Goal: Navigation & Orientation: Find specific page/section

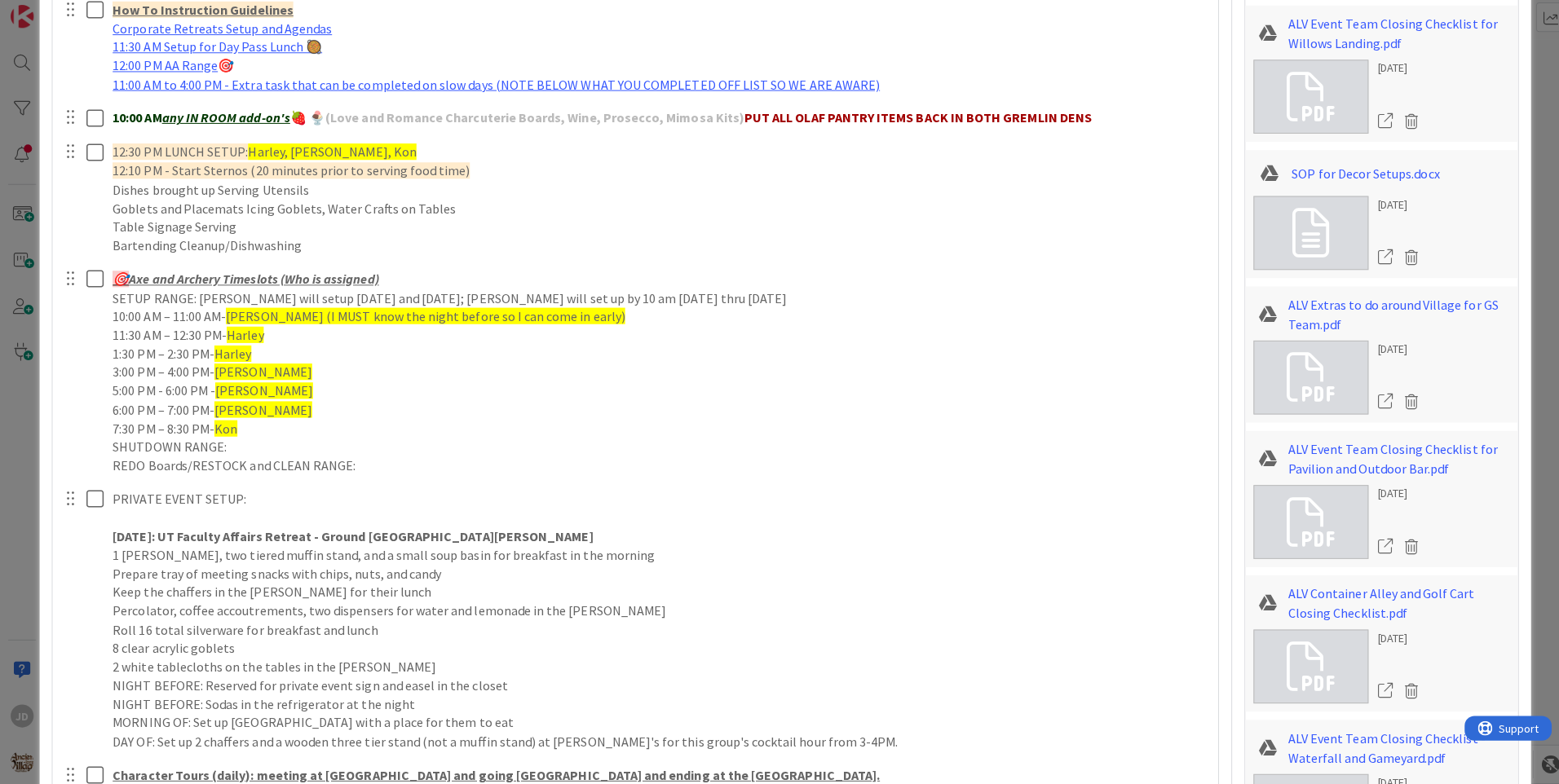
scroll to position [567, 0]
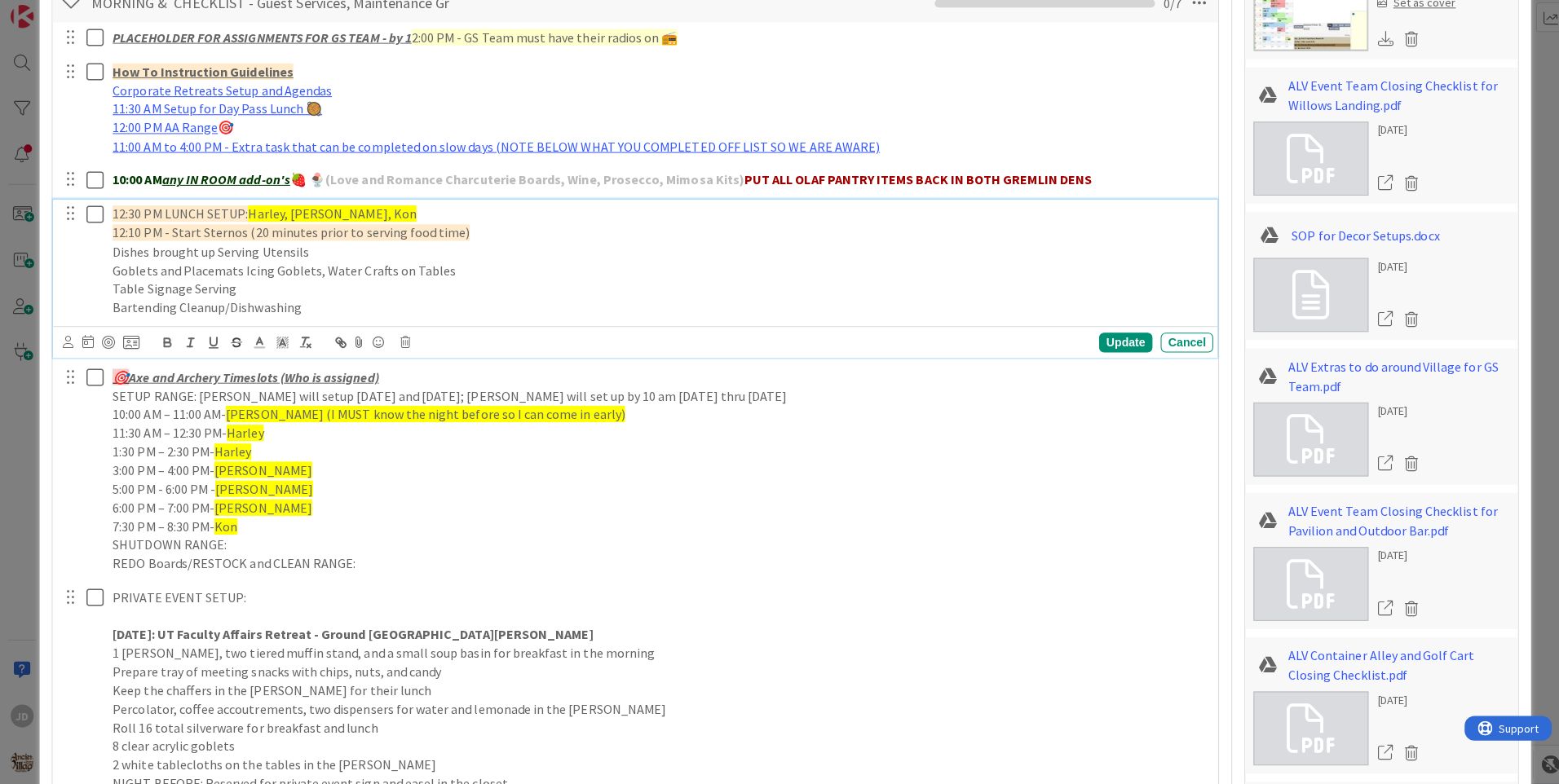
click at [345, 219] on span "Harley, [PERSON_NAME], Kon" at bounding box center [329, 218] width 167 height 17
click at [1114, 348] on div "Update" at bounding box center [1117, 345] width 53 height 19
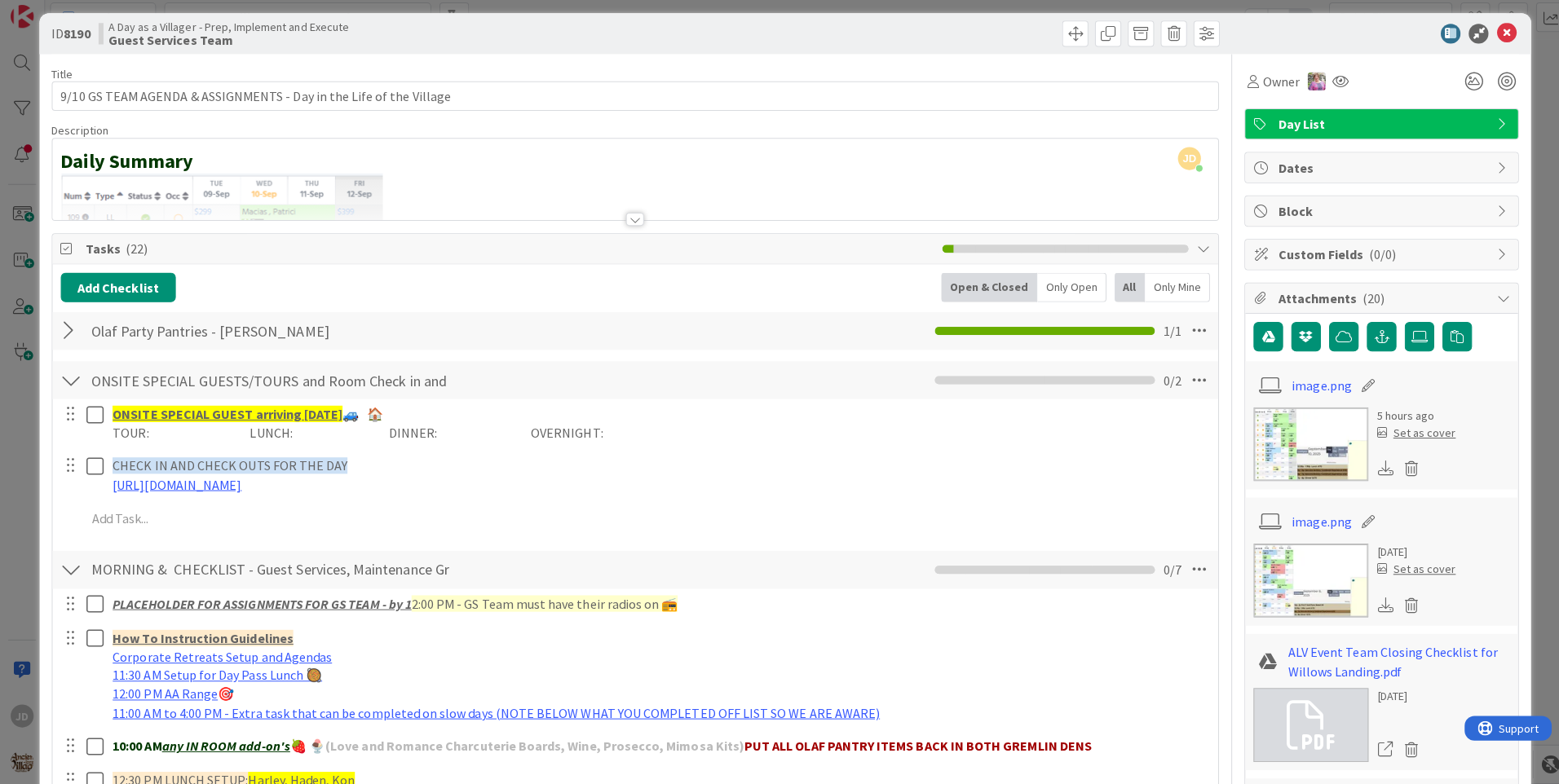
scroll to position [0, 0]
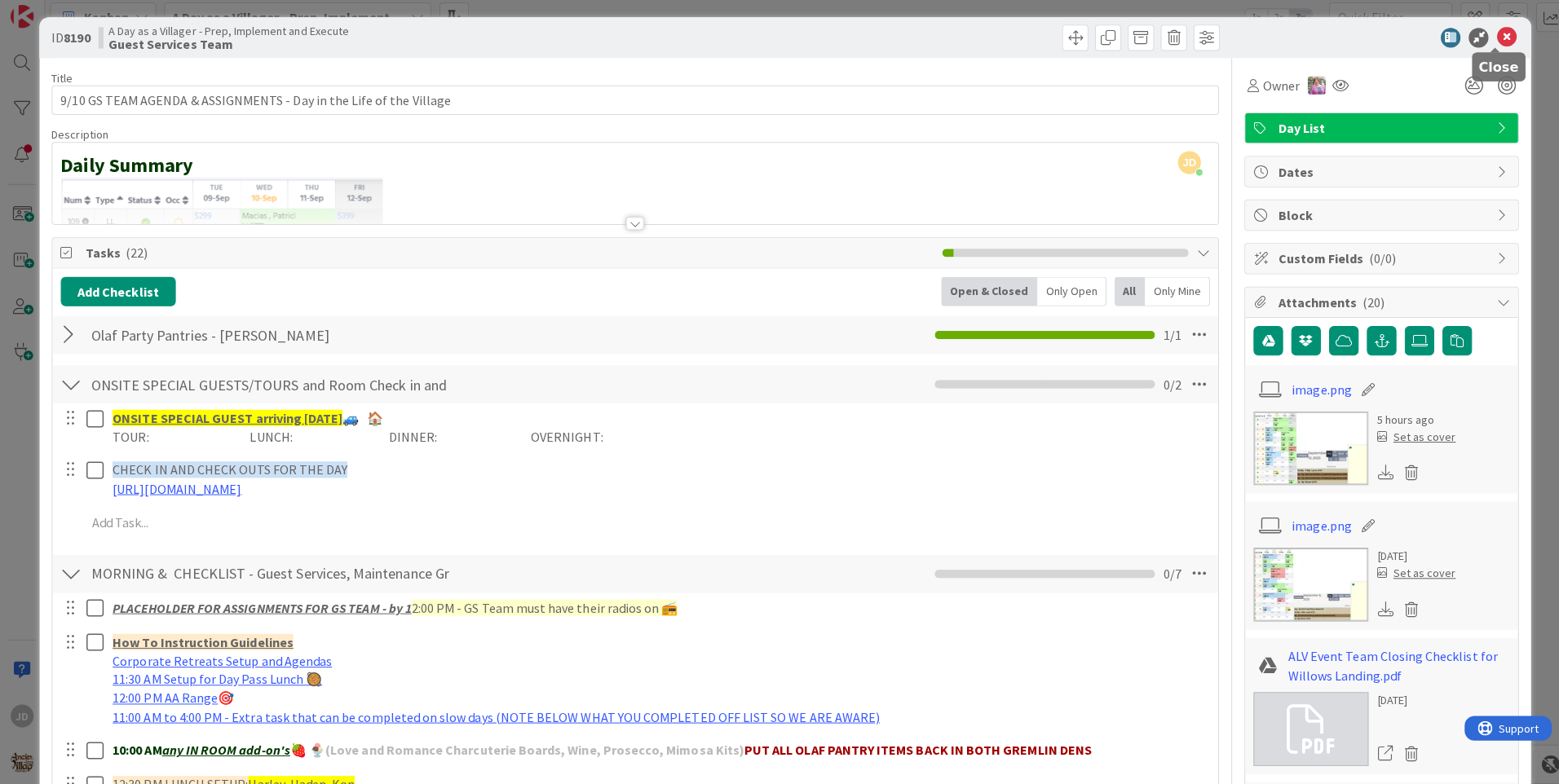
click at [1486, 45] on icon at bounding box center [1495, 43] width 19 height 19
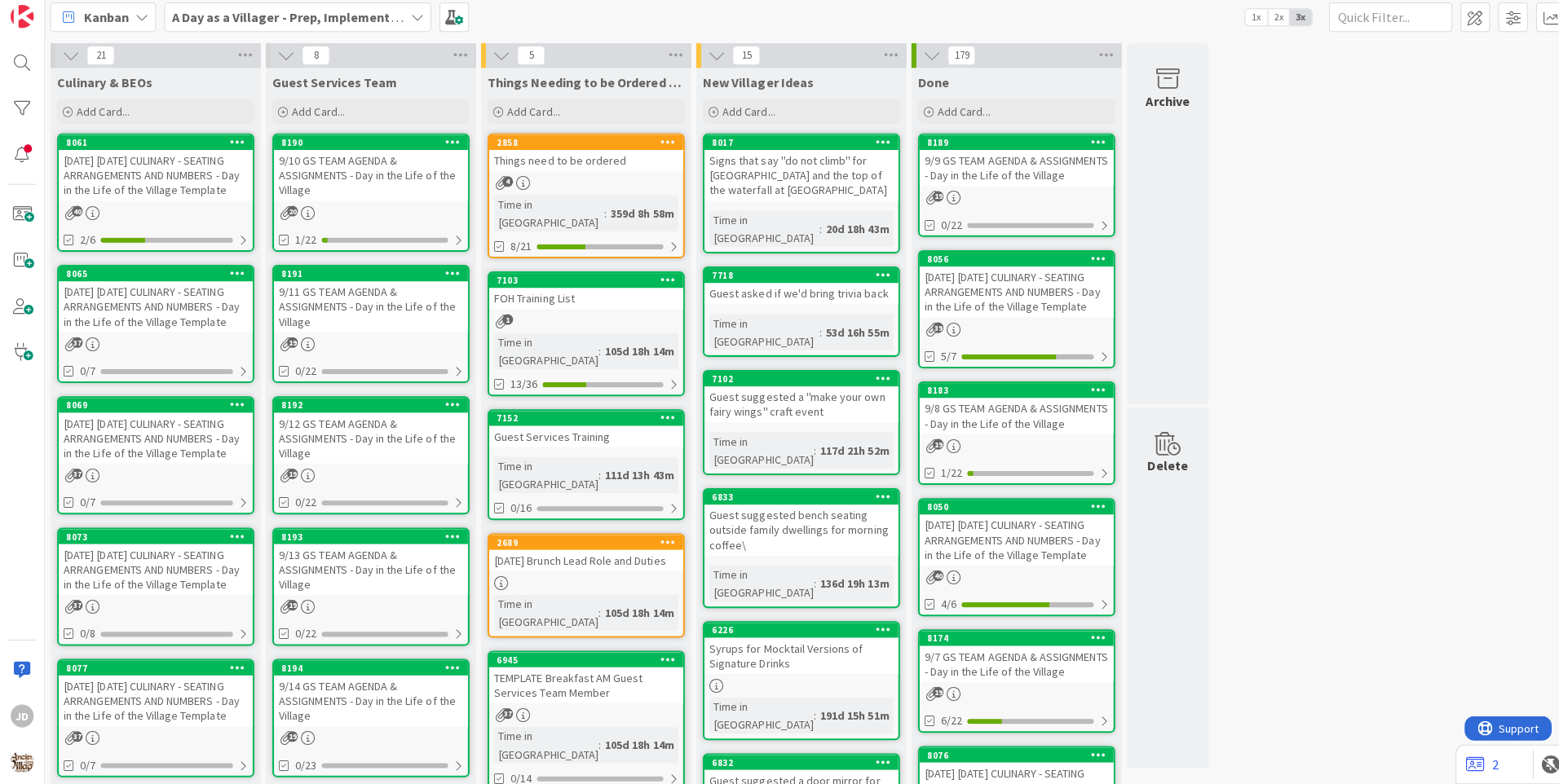
click at [371, 289] on div "9/11 GS TEAM AGENDA & ASSIGNMENTS - Day in the Life of the Village" at bounding box center [368, 311] width 192 height 50
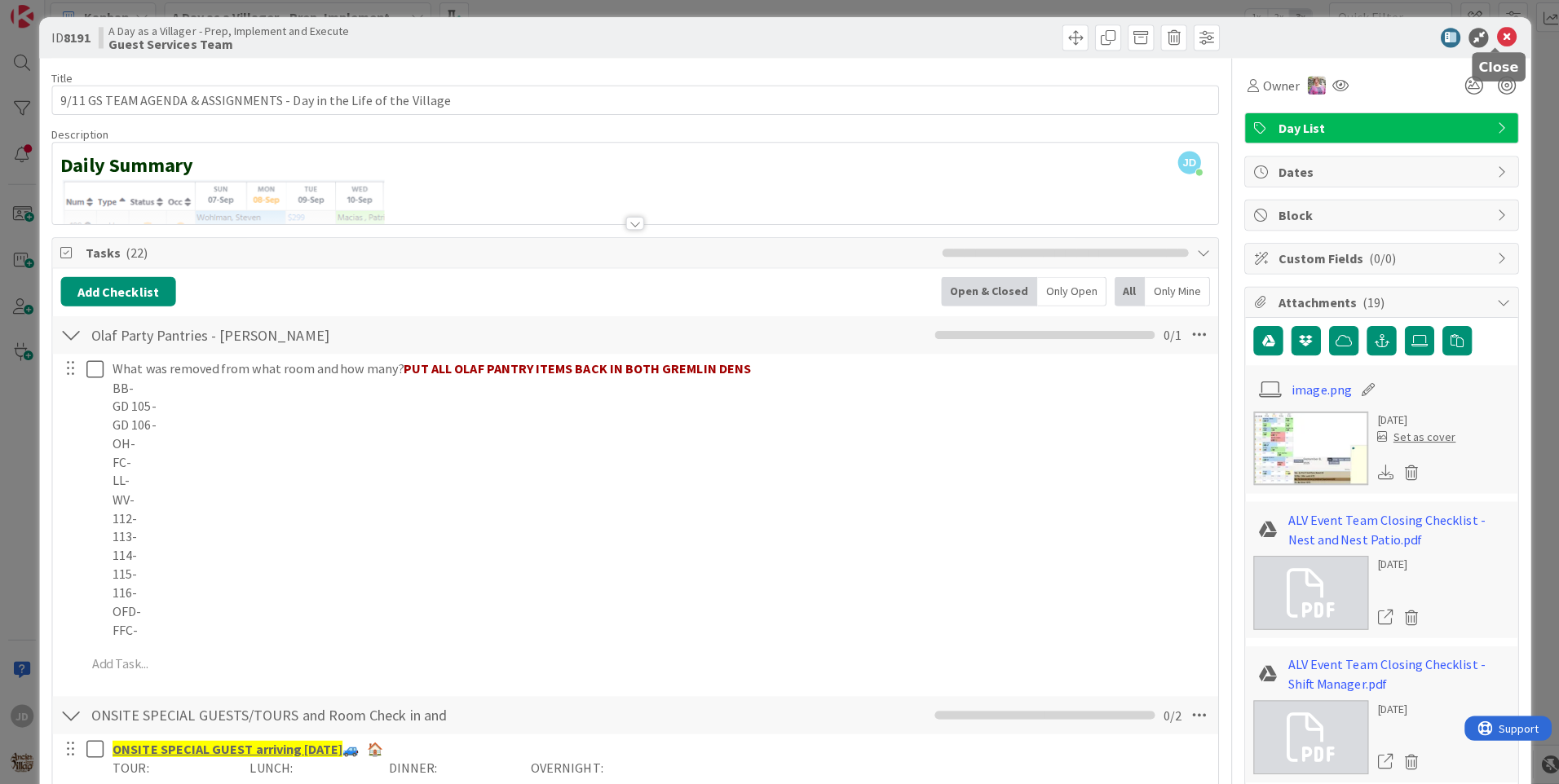
click at [1488, 36] on icon at bounding box center [1495, 43] width 19 height 19
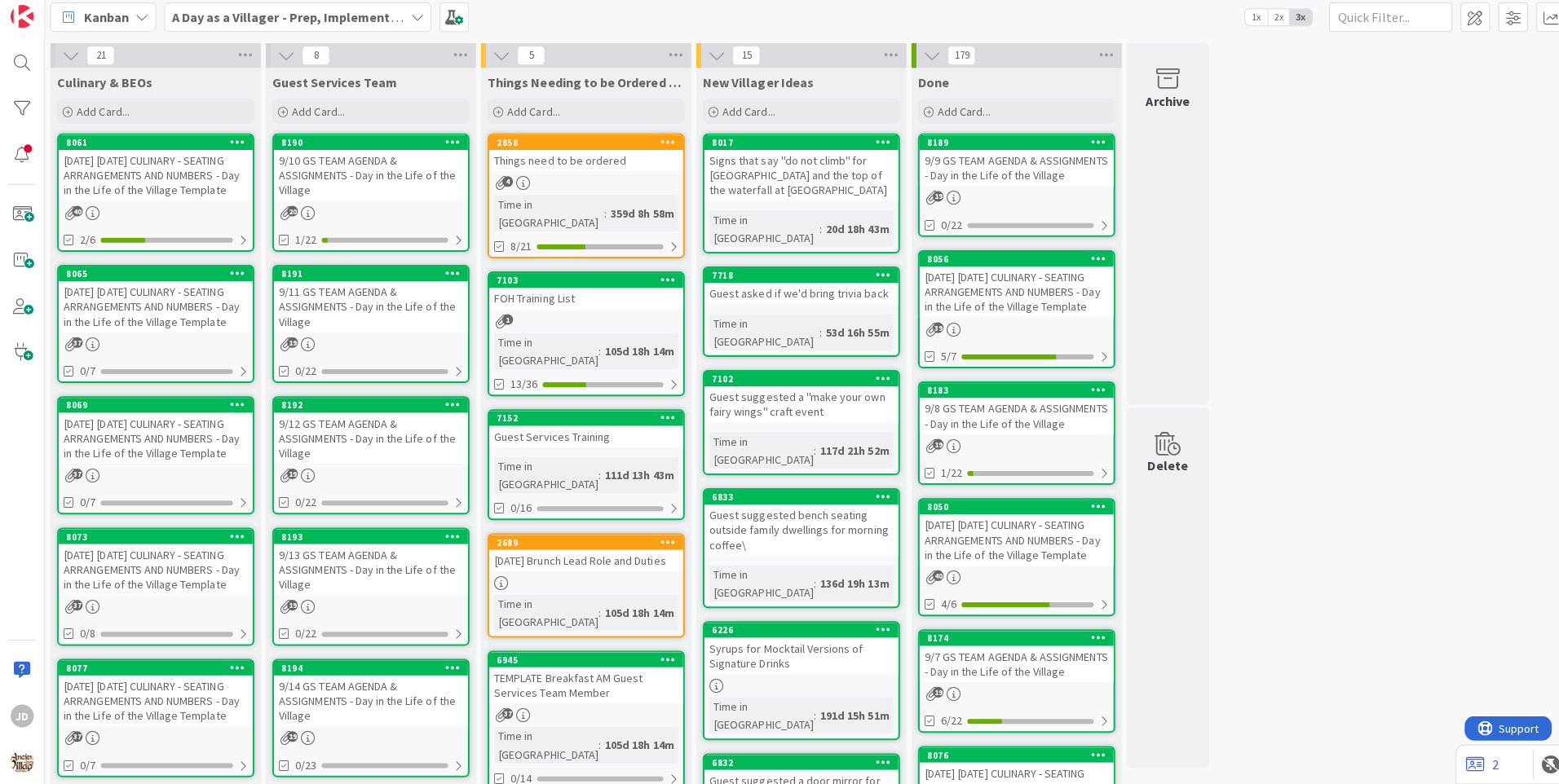
click at [130, 320] on div "[DATE] [DATE] CULINARY - SEATING ARRANGEMENTS AND NUMBERS - Day in the Life of …" at bounding box center [154, 311] width 192 height 50
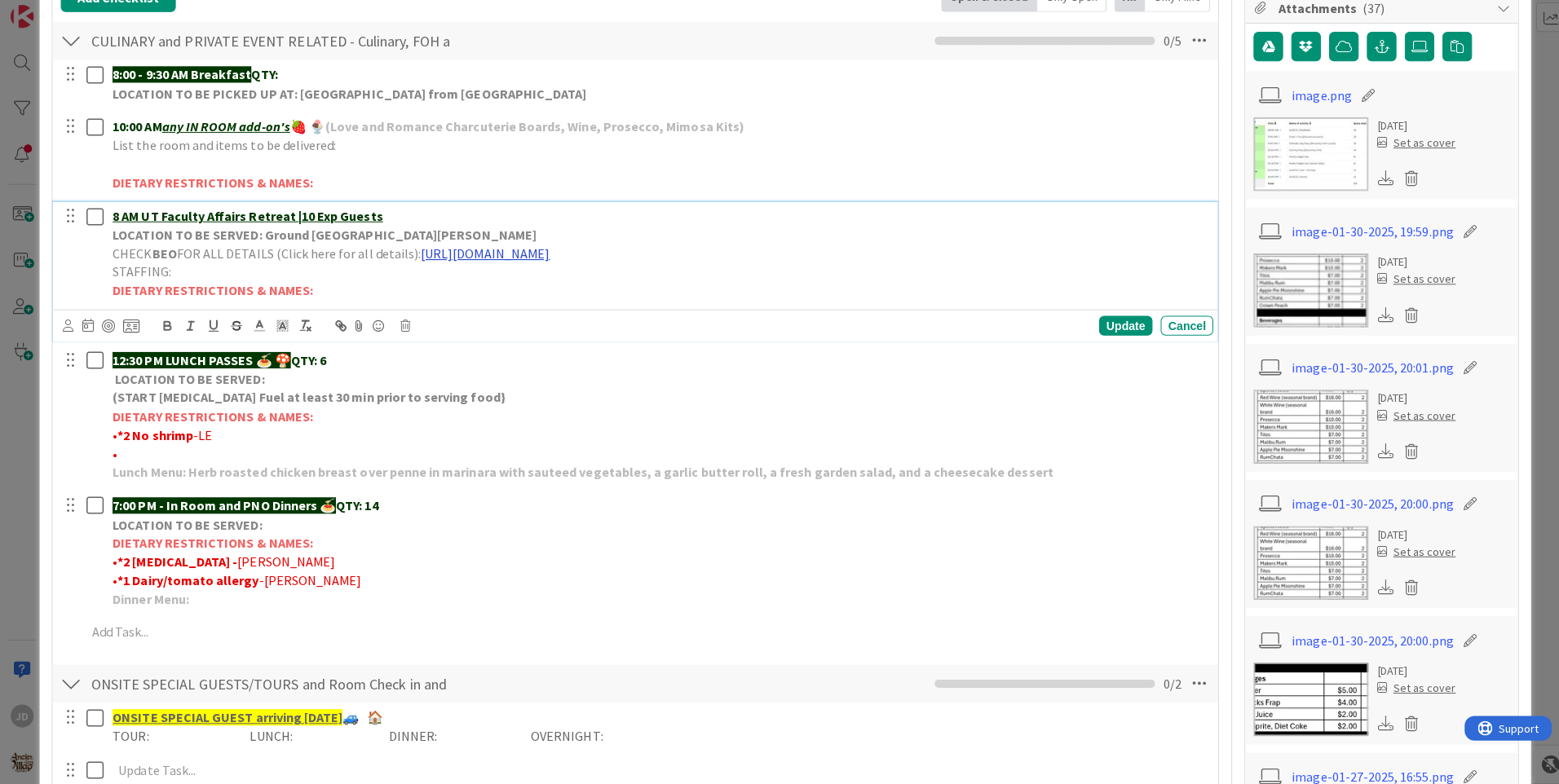
click at [445, 256] on link "[URL][DOMAIN_NAME]" at bounding box center [482, 258] width 128 height 17
click at [571, 282] on link "[URL][DOMAIN_NAME]" at bounding box center [614, 289] width 111 height 21
